Goal: Complete application form: Complete application form

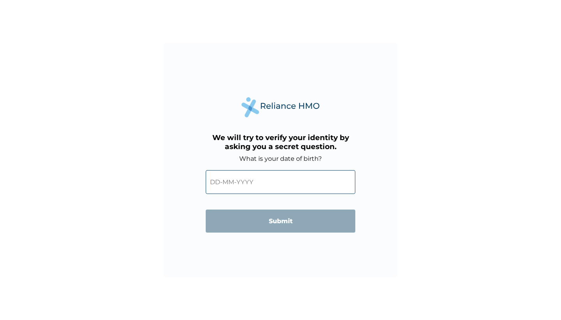
click at [216, 182] on input "text" at bounding box center [281, 182] width 150 height 24
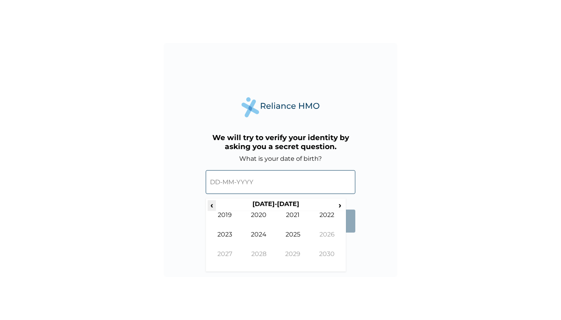
click at [211, 203] on span "‹" at bounding box center [212, 205] width 8 height 10
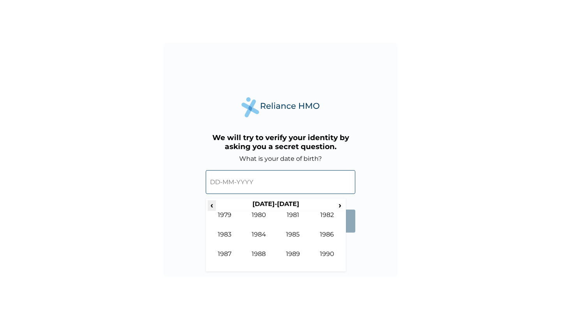
click at [211, 203] on span "‹" at bounding box center [212, 205] width 8 height 10
click at [340, 205] on span "›" at bounding box center [340, 205] width 9 height 10
click at [261, 257] on td "1988" at bounding box center [259, 259] width 34 height 19
click at [229, 232] on td "May" at bounding box center [225, 239] width 34 height 19
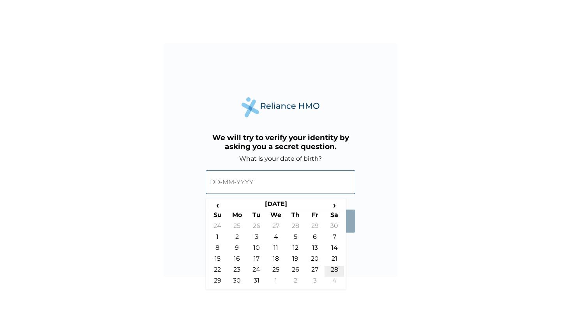
click at [334, 266] on td "28" at bounding box center [334, 270] width 19 height 11
type input "28-05-1988"
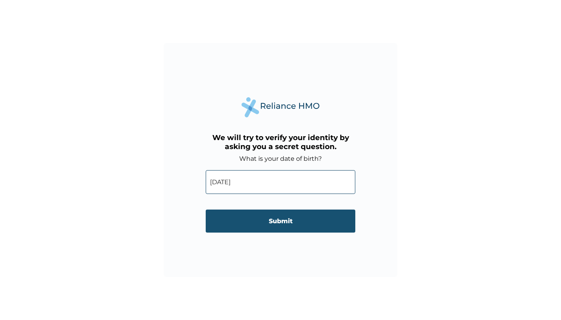
click at [323, 216] on input "Submit" at bounding box center [281, 220] width 150 height 23
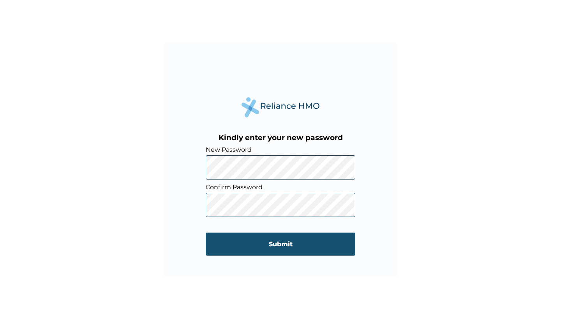
click at [249, 236] on input "Submit" at bounding box center [281, 243] width 150 height 23
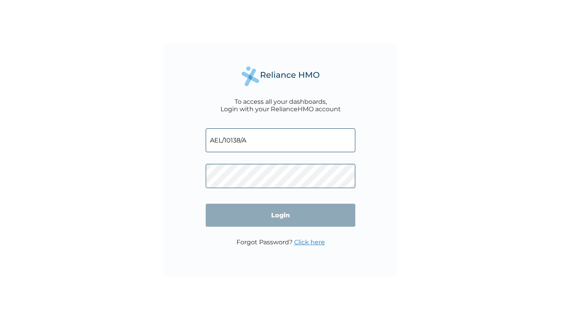
click at [281, 215] on input "Login" at bounding box center [281, 215] width 150 height 23
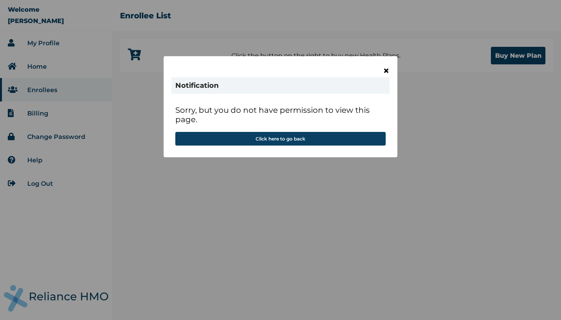
click at [388, 71] on span "×" at bounding box center [386, 70] width 7 height 13
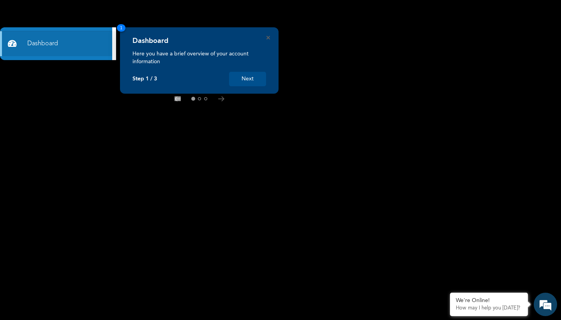
click at [253, 77] on button "Next" at bounding box center [247, 79] width 37 height 14
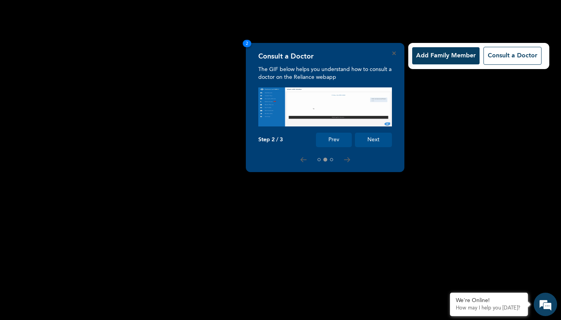
click at [372, 140] on button "Next" at bounding box center [373, 140] width 37 height 14
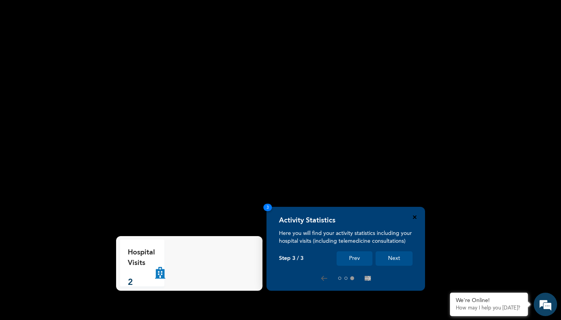
click at [416, 218] on icon "Close" at bounding box center [415, 217] width 4 height 4
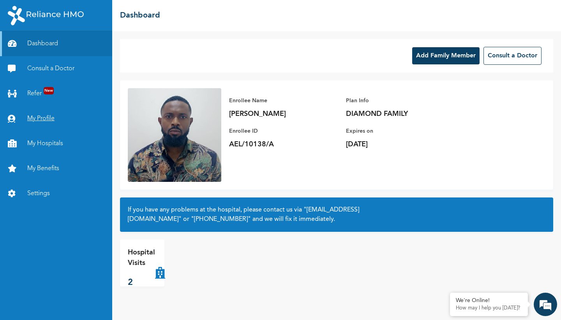
click at [47, 116] on link "My Profile" at bounding box center [56, 118] width 112 height 25
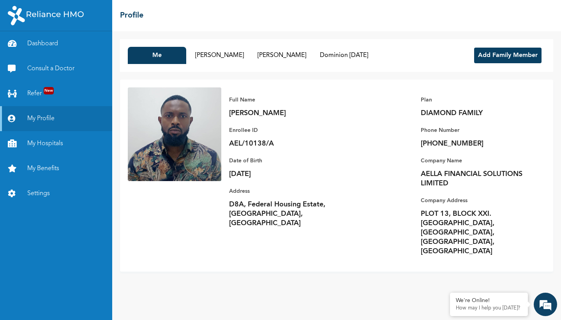
click at [510, 55] on button "Add Family Member" at bounding box center [507, 56] width 67 height 16
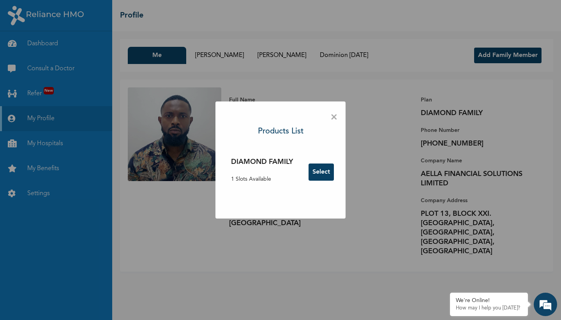
click at [326, 170] on button "Select" at bounding box center [321, 171] width 25 height 17
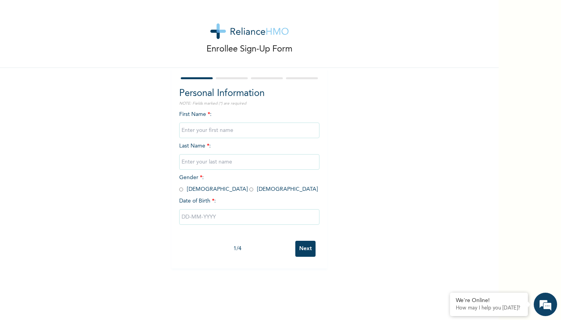
click at [272, 133] on input "text" at bounding box center [249, 130] width 140 height 16
type input "O"
type input "Mujidat"
type input "Besiru"
click at [250, 189] on input "radio" at bounding box center [252, 189] width 4 height 7
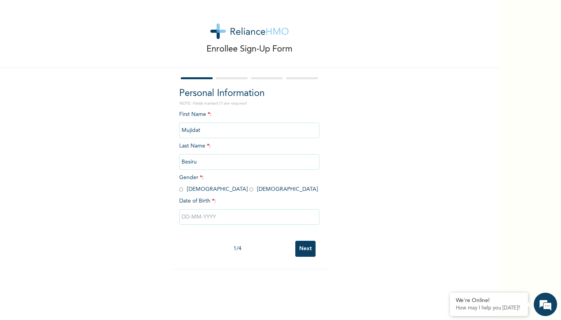
radio input "true"
click at [206, 217] on input "text" at bounding box center [249, 217] width 140 height 16
select select "7"
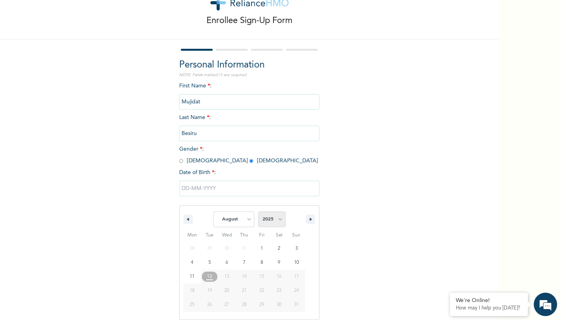
select select "2006"
select select "8"
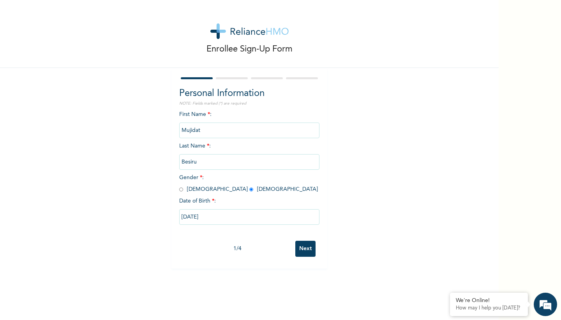
type input "[DATE]"
click at [306, 248] on input "Next" at bounding box center [306, 249] width 20 height 16
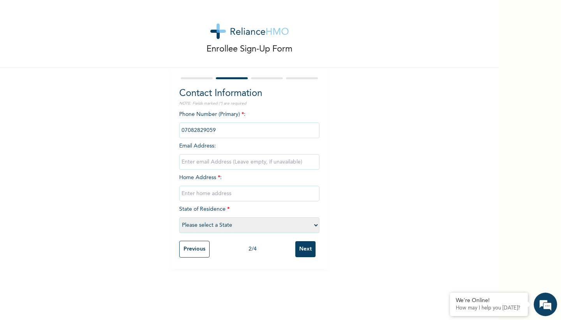
type input "07082829059"
type input "[EMAIL_ADDRESS][DOMAIN_NAME]"
type input "D8A Federal Housing Estate, [GEOGRAPHIC_DATA], [GEOGRAPHIC_DATA]"
select select "28"
click at [310, 244] on input "Next" at bounding box center [306, 249] width 20 height 16
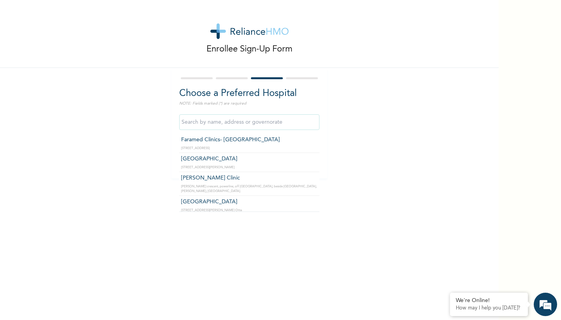
click at [272, 121] on input "text" at bounding box center [249, 122] width 140 height 16
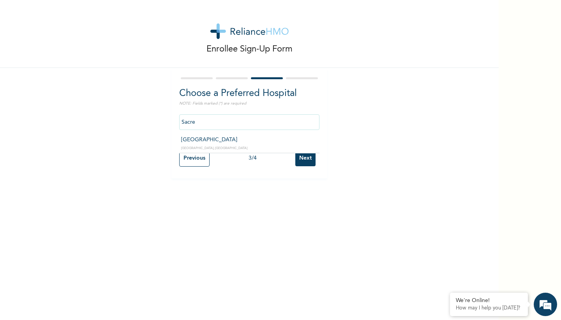
type input "[GEOGRAPHIC_DATA]"
click at [310, 158] on input "Next" at bounding box center [306, 158] width 20 height 16
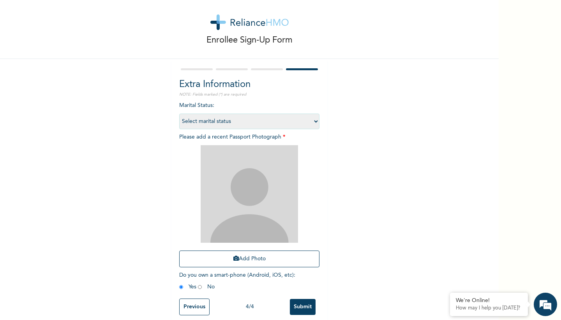
scroll to position [11, 0]
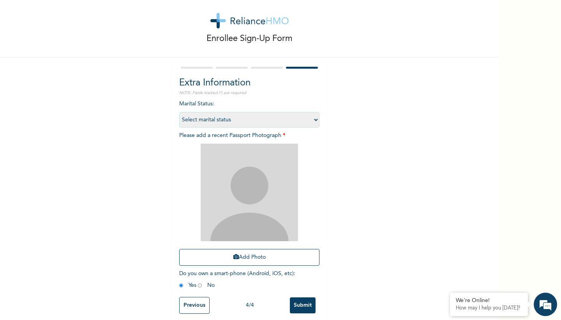
select select "1"
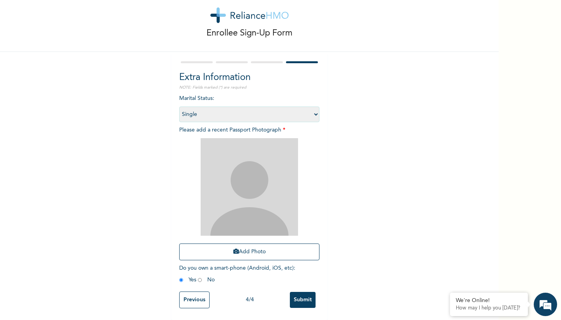
scroll to position [17, 0]
click at [256, 247] on button "Add Photo" at bounding box center [249, 251] width 140 height 17
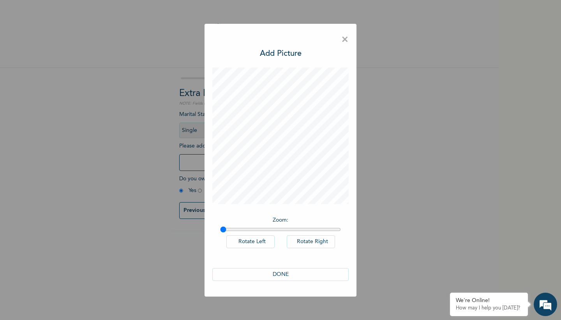
click at [307, 273] on button "DONE" at bounding box center [280, 274] width 136 height 13
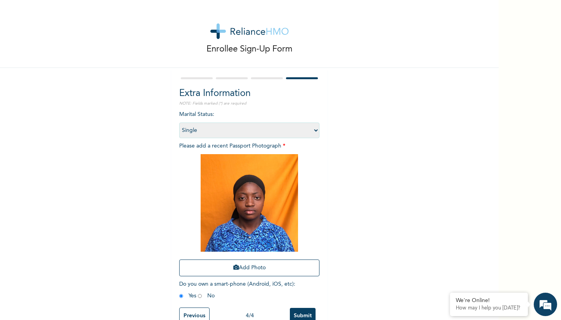
click at [303, 314] on input "Submit" at bounding box center [303, 316] width 26 height 16
